Goal: Transaction & Acquisition: Book appointment/travel/reservation

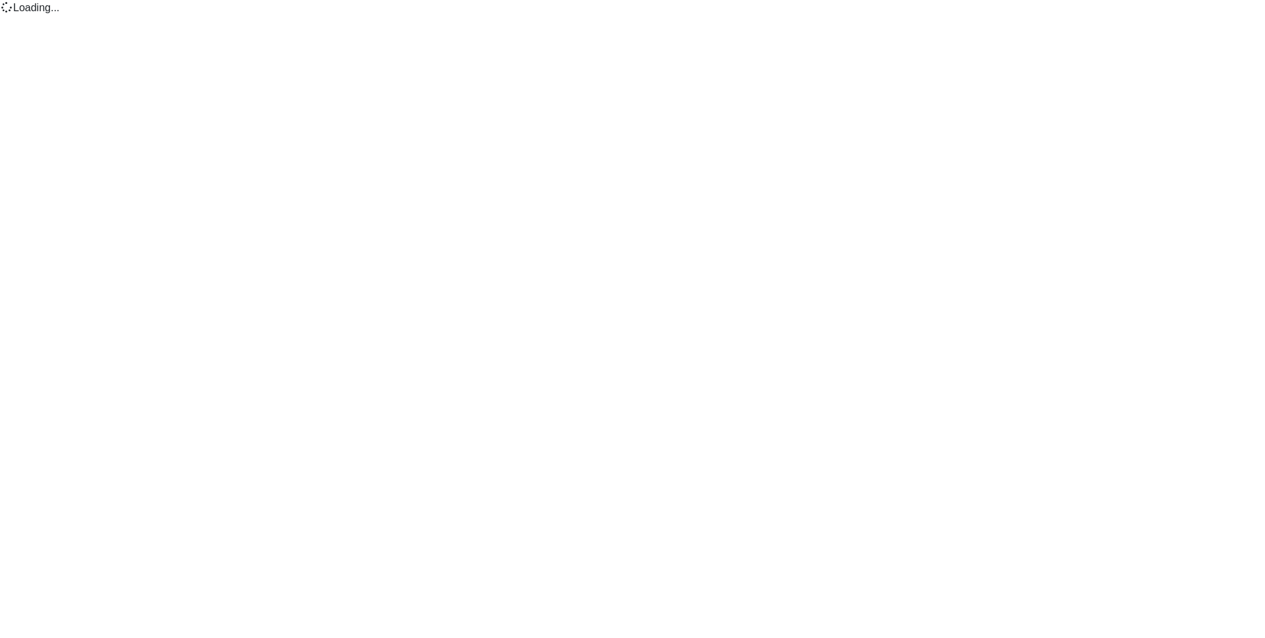
click at [348, 16] on body "Loading..." at bounding box center [632, 8] width 1265 height 16
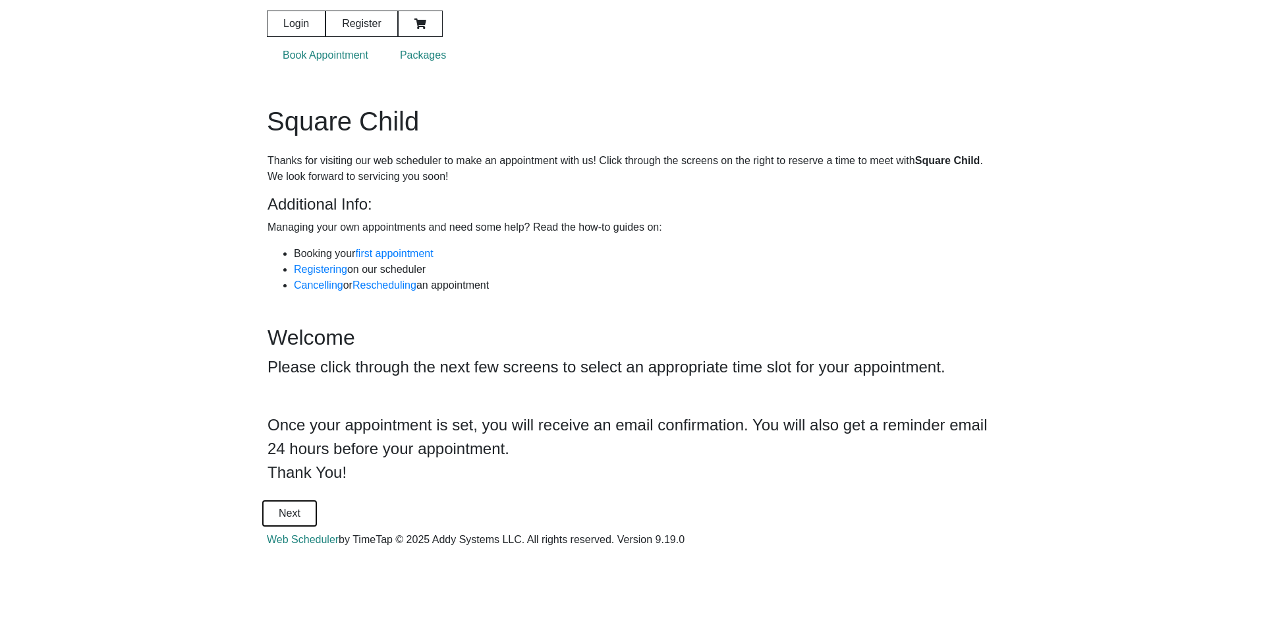
click at [316, 497] on span "Next" at bounding box center [289, 513] width 53 height 32
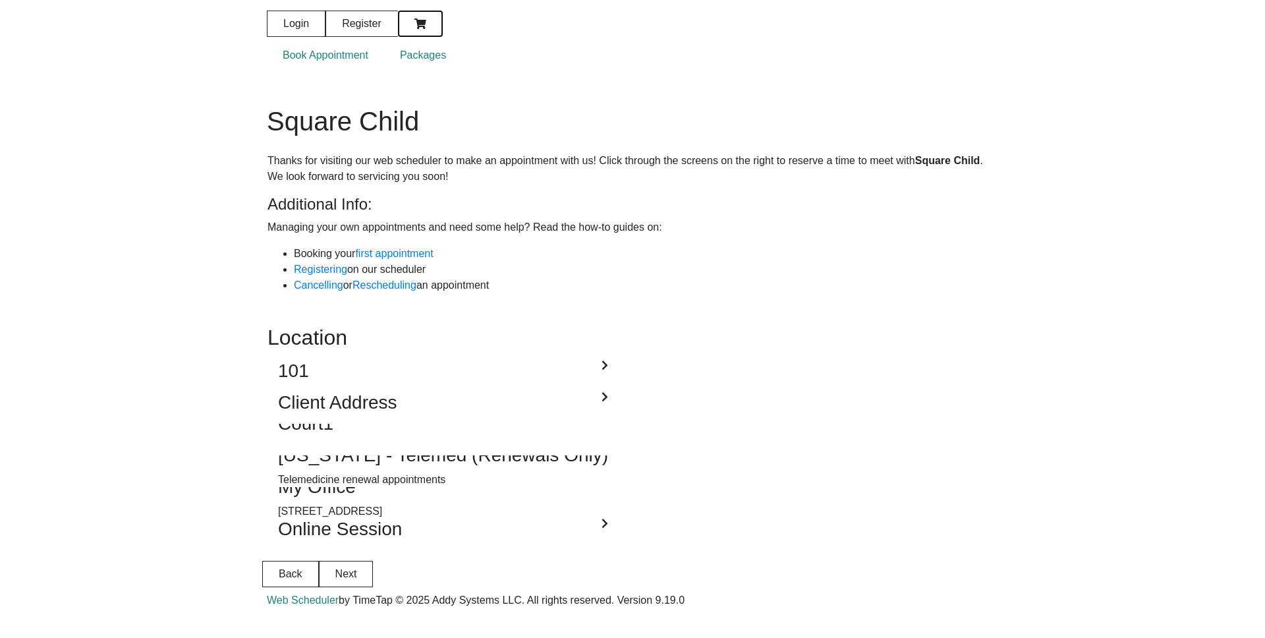
click at [442, 22] on span "Show Cart" at bounding box center [420, 24] width 43 height 32
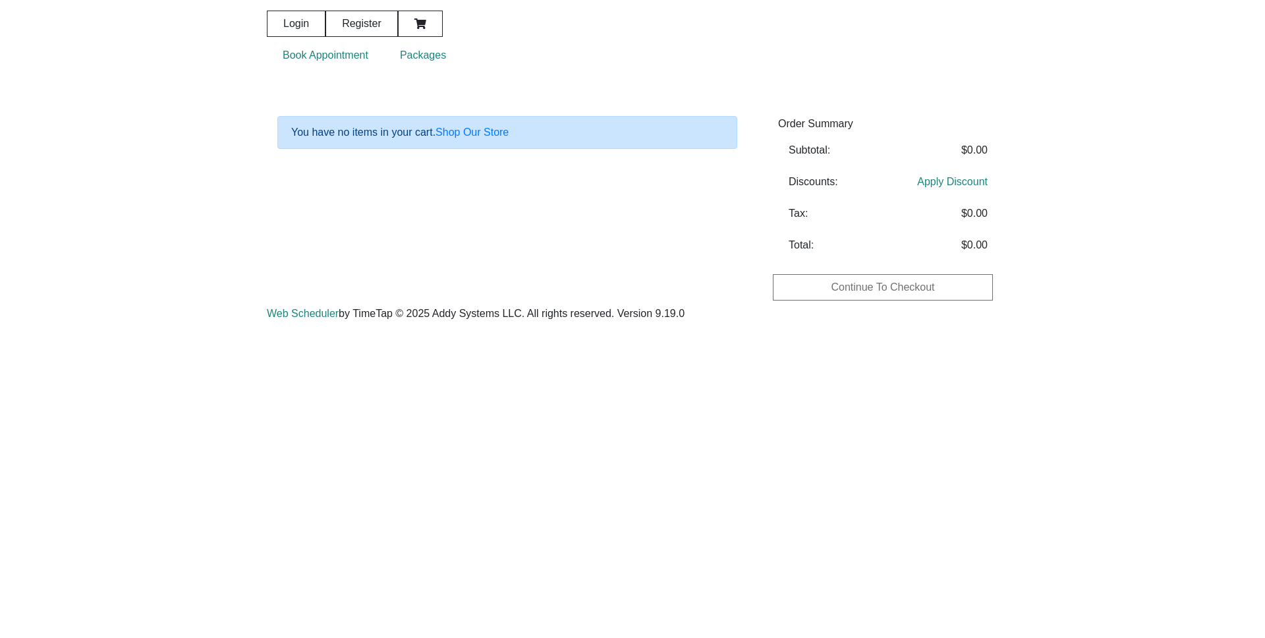
click at [384, 55] on link "Book Appointment" at bounding box center [325, 50] width 117 height 26
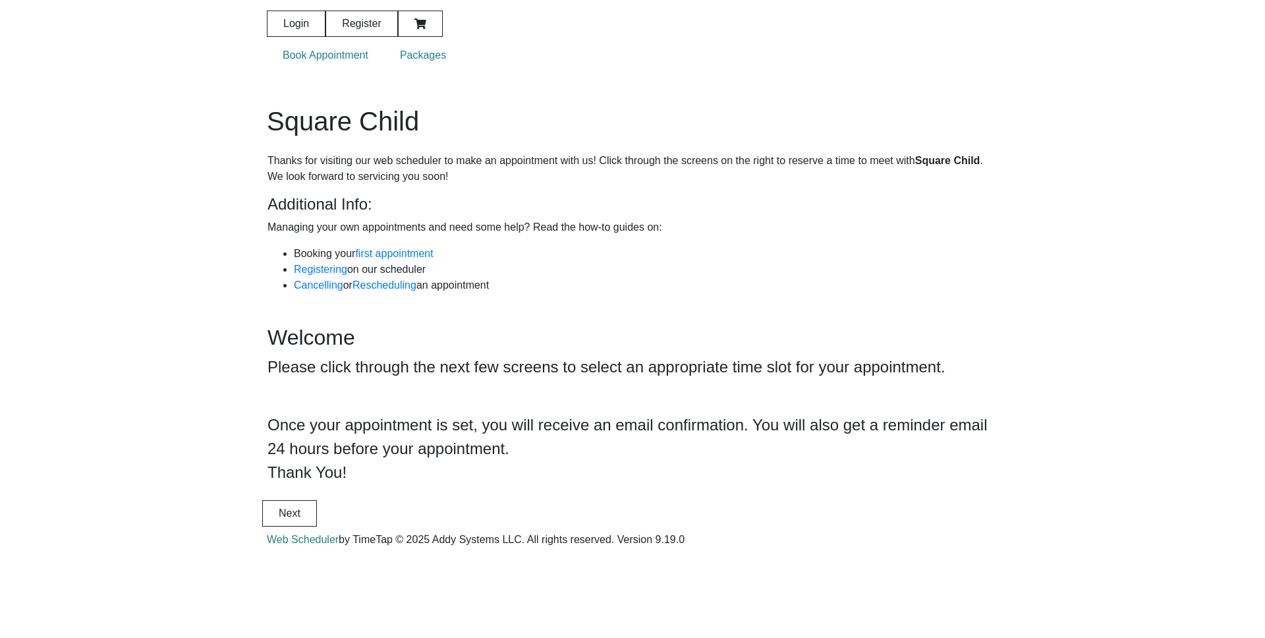
click at [162, 111] on div "Login Register Book Appointment Packages Square Child Thanks for visiting our w…" at bounding box center [632, 266] width 1265 height 532
click at [94, 474] on div "Login Register Book Appointment Packages Square Child Thanks for visiting our w…" at bounding box center [632, 266] width 1265 height 532
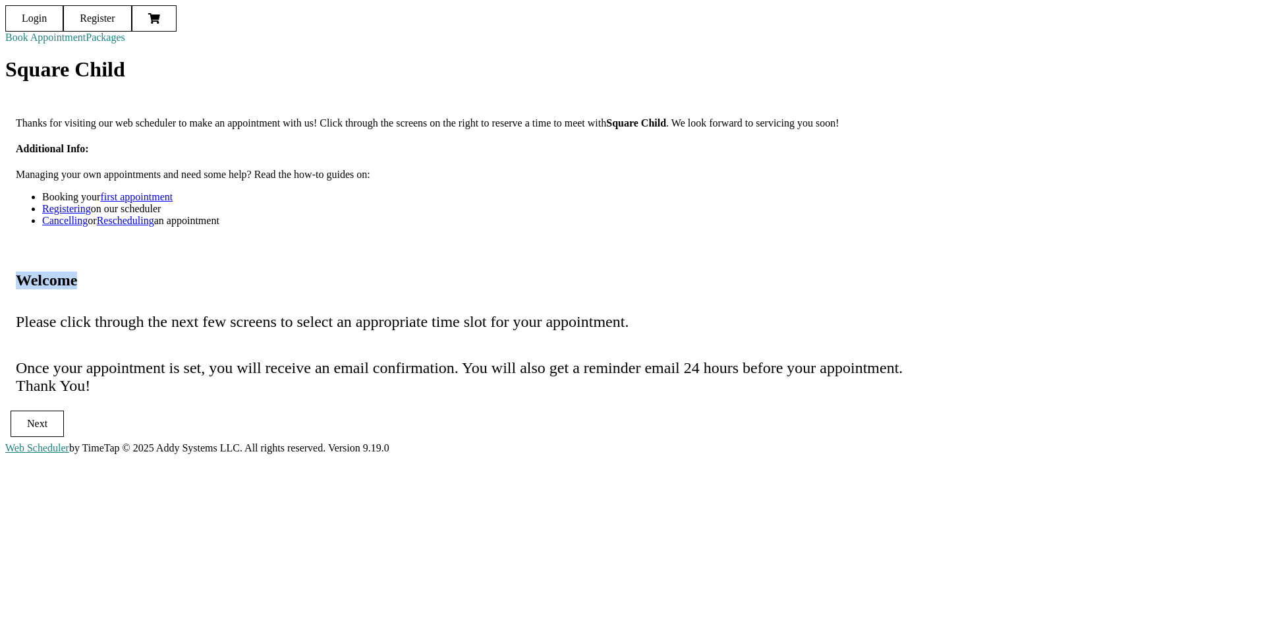
click at [47, 418] on span "Next" at bounding box center [37, 424] width 20 height 12
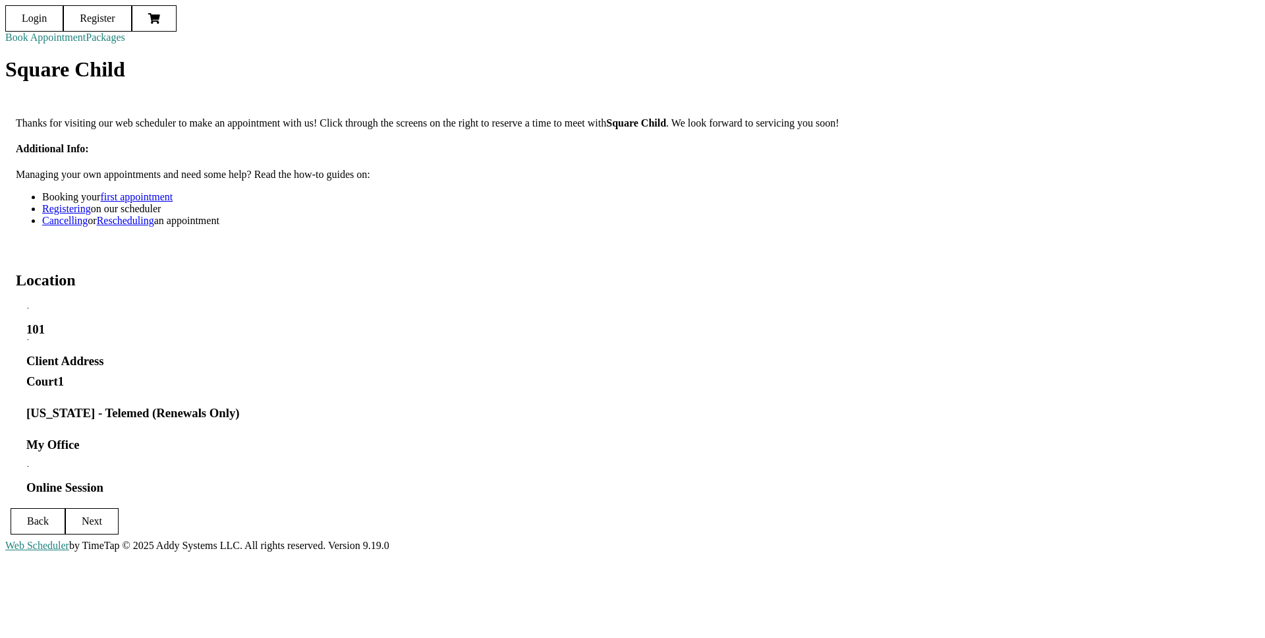
click at [507, 527] on mat-sidenav-content "Login Register Book Appointment Packages Square Child Thanks for visiting our w…" at bounding box center [632, 278] width 1254 height 546
